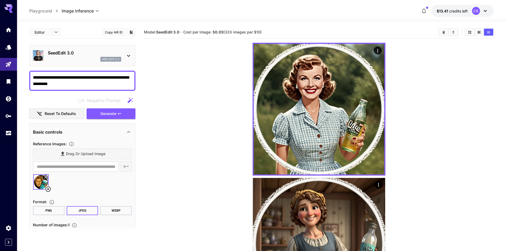
click at [58, 78] on textarea "**********" at bounding box center [82, 80] width 99 height 13
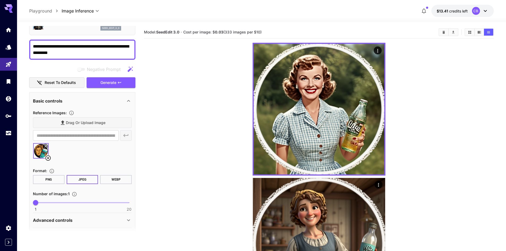
scroll to position [31, 0]
click at [472, 33] on button "Show images in grid view" at bounding box center [470, 32] width 9 height 7
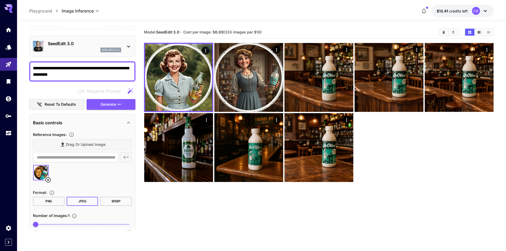
scroll to position [0, 0]
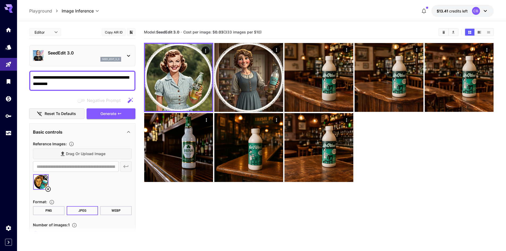
click at [131, 55] on icon at bounding box center [128, 56] width 6 height 6
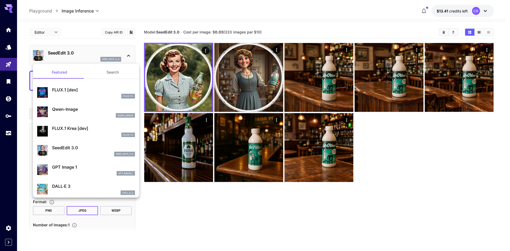
click at [69, 94] on div "FLUX.1 D" at bounding box center [93, 96] width 83 height 5
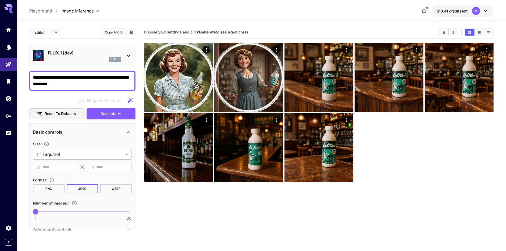
click at [130, 55] on icon at bounding box center [128, 56] width 3 height 2
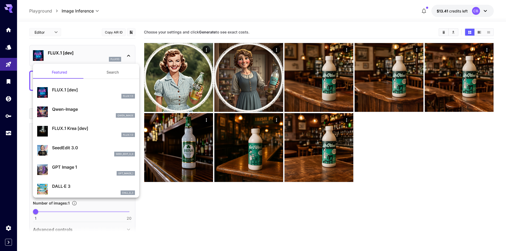
click at [78, 106] on p "Qwen-Image" at bounding box center [93, 109] width 83 height 6
type input "***"
type input "**"
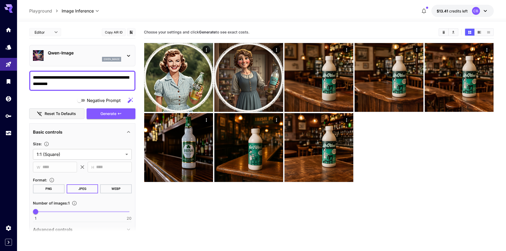
click at [129, 56] on icon at bounding box center [128, 56] width 6 height 6
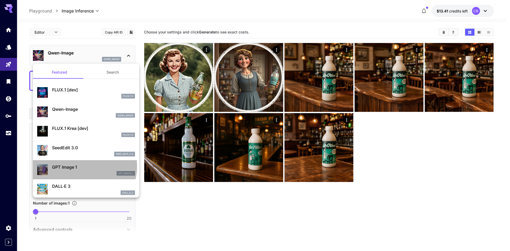
click at [78, 166] on p "GPT Image 1" at bounding box center [93, 167] width 83 height 6
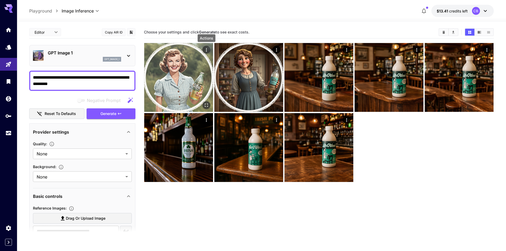
click at [208, 50] on icon "Actions" at bounding box center [206, 49] width 5 height 5
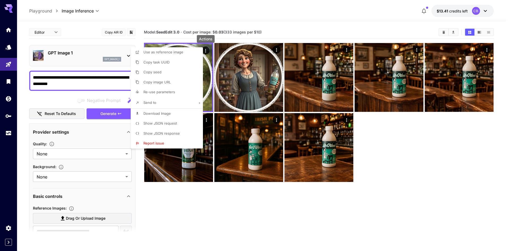
click at [173, 124] on span "Show JSON request" at bounding box center [160, 123] width 33 height 4
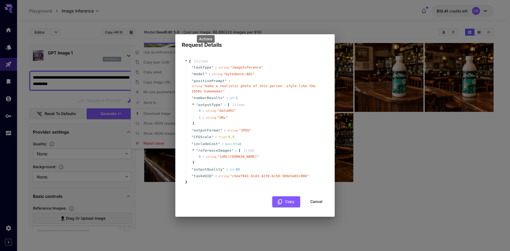
click at [333, 35] on h2 "Request Details" at bounding box center [255, 41] width 160 height 15
drag, startPoint x: 319, startPoint y: 212, endPoint x: 320, endPoint y: 209, distance: 3.3
click at [319, 212] on div "{ 11 item s " taskType " : string " imageInference " " model " : string " byted…" at bounding box center [255, 132] width 147 height 158
click at [320, 207] on button "Cancel" at bounding box center [317, 201] width 24 height 11
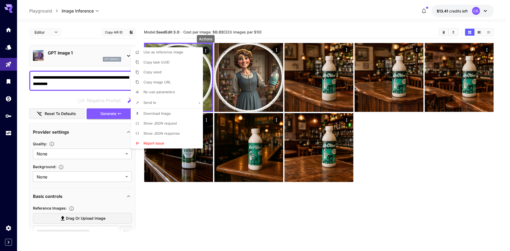
click at [106, 116] on div at bounding box center [255, 125] width 510 height 251
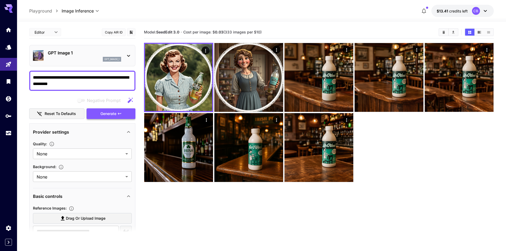
click at [109, 113] on span "Generate" at bounding box center [108, 114] width 16 height 7
